Goal: Check status: Check status

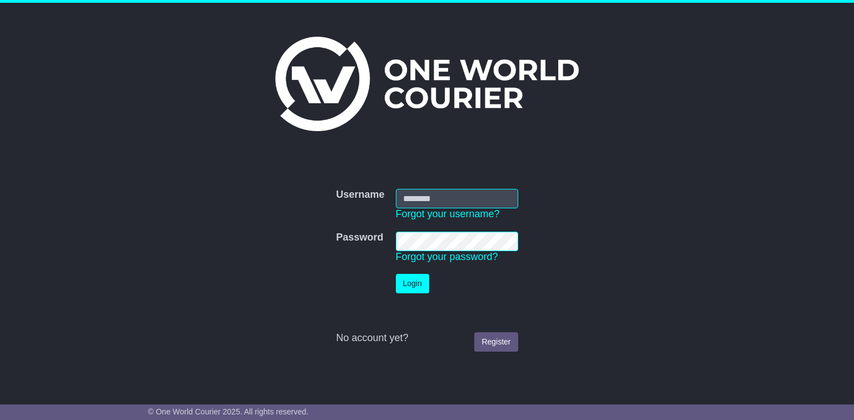
type input "**********"
drag, startPoint x: 0, startPoint y: 0, endPoint x: 401, endPoint y: 287, distance: 493.7
click at [401, 287] on button "Login" at bounding box center [412, 283] width 33 height 19
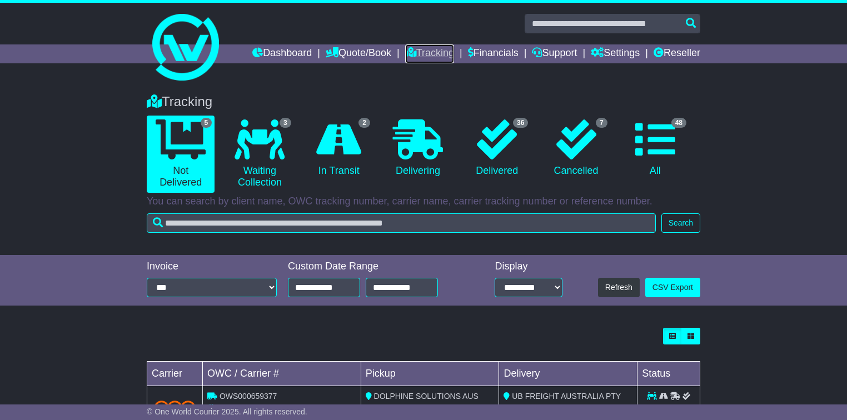
click at [416, 54] on link "Tracking" at bounding box center [429, 53] width 49 height 19
